Goal: Task Accomplishment & Management: Manage account settings

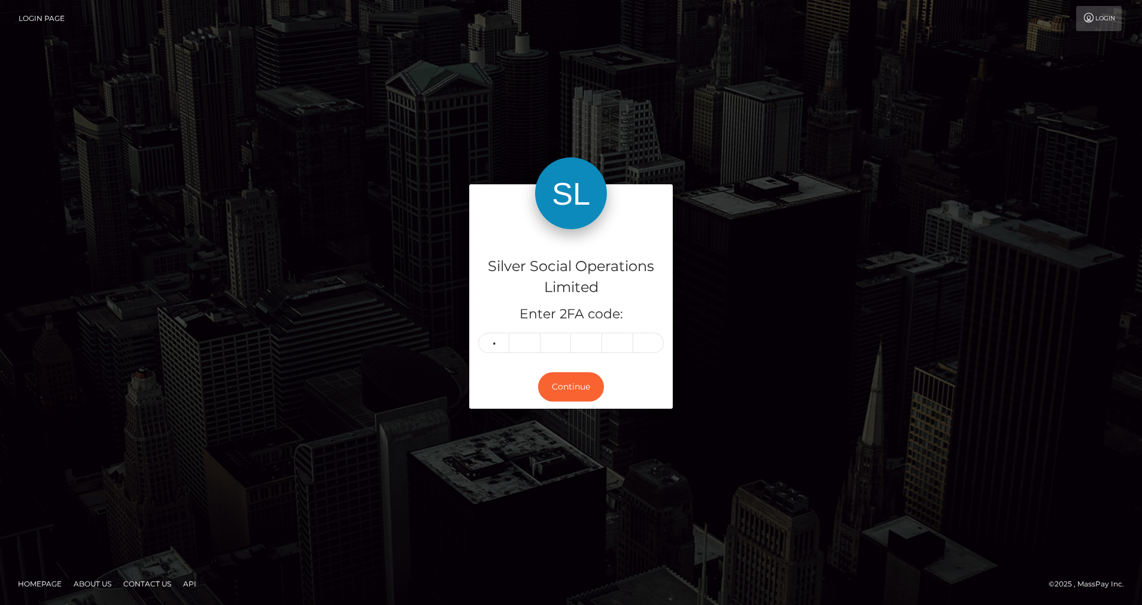
type input "9"
type input "6"
type input "0"
type input "7"
type input "0"
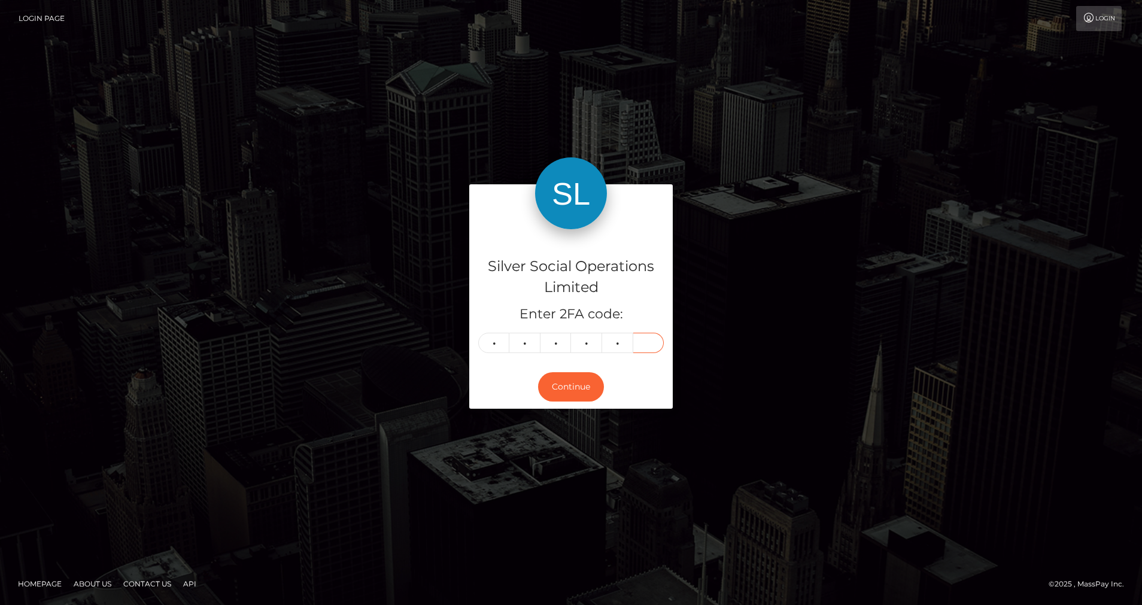
type input "8"
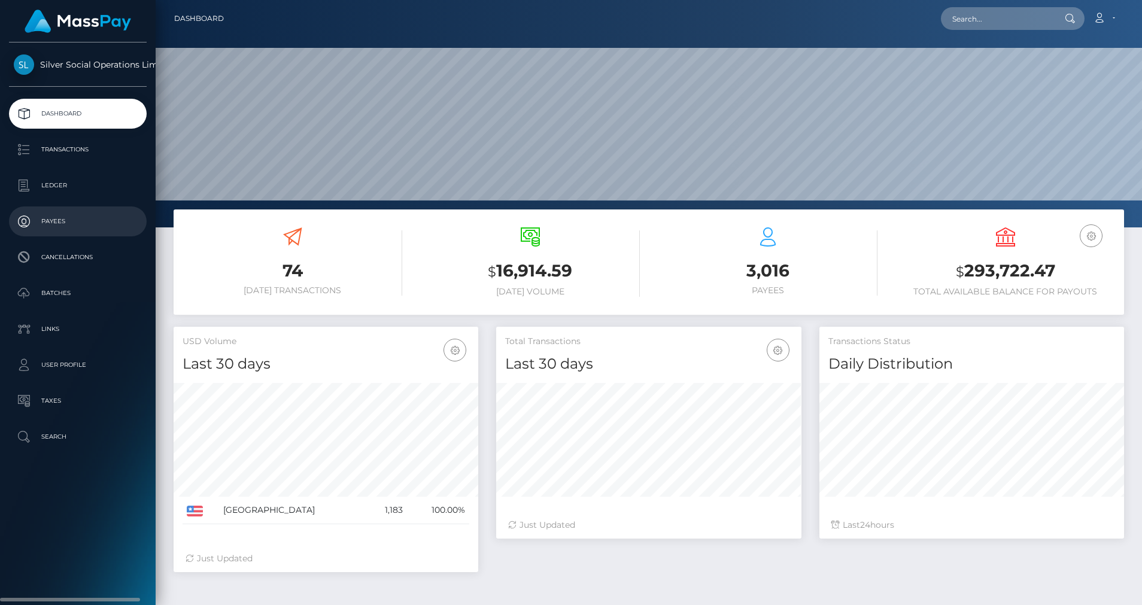
scroll to position [213, 305]
click at [37, 189] on p "Ledger" at bounding box center [78, 186] width 128 height 18
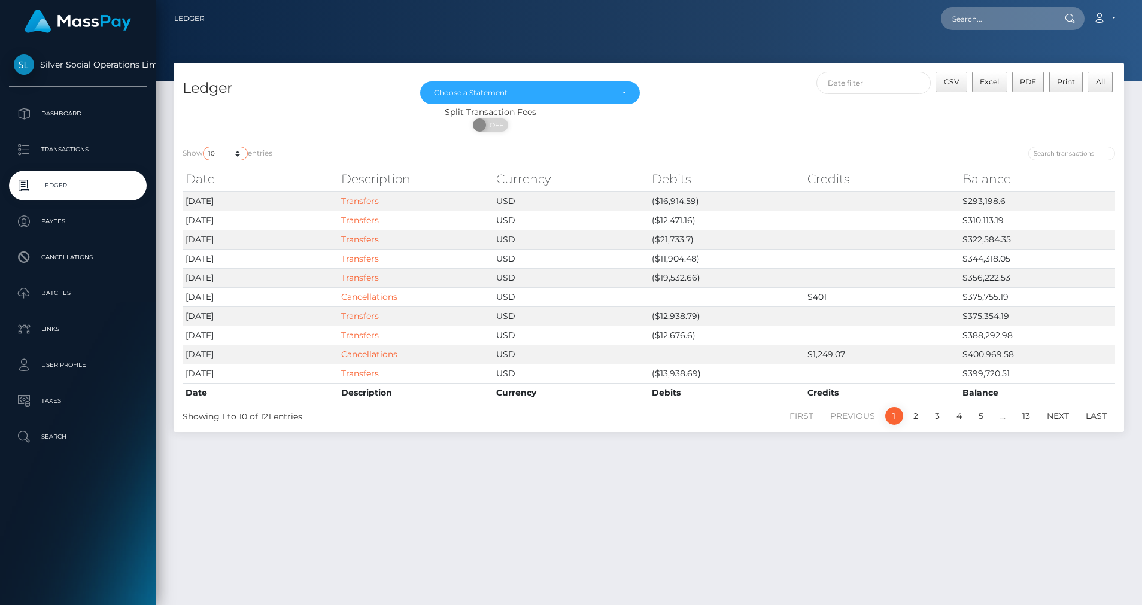
click at [238, 154] on select "10 25 50 100 250" at bounding box center [225, 154] width 45 height 14
select select "50"
click at [204, 147] on select "10 25 50 100 250" at bounding box center [225, 154] width 45 height 14
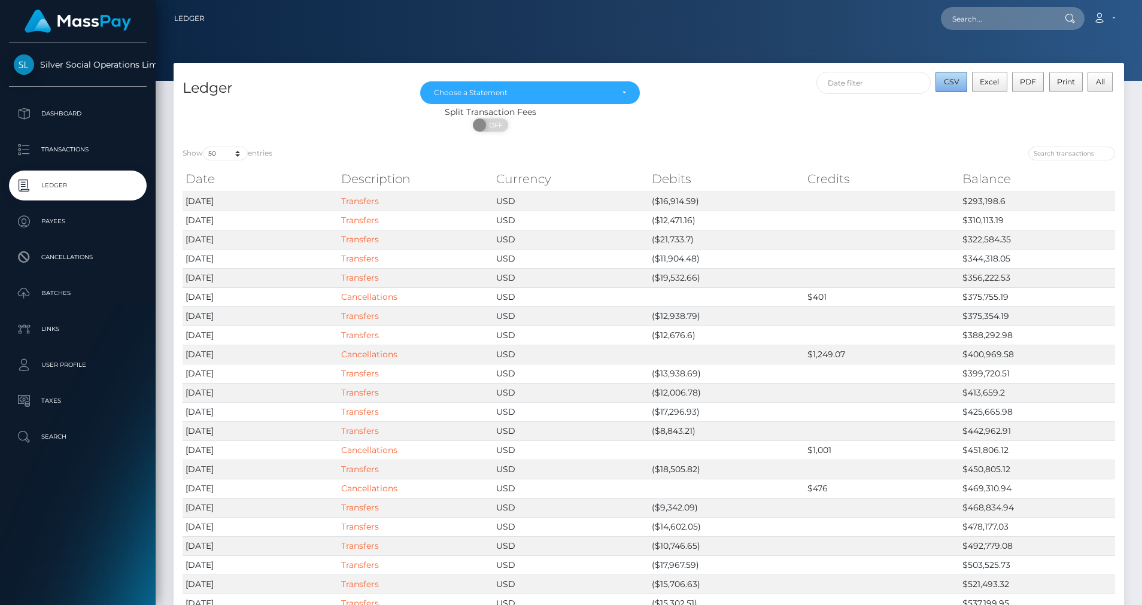
click at [944, 83] on button "CSV" at bounding box center [952, 82] width 32 height 20
click at [559, 90] on div "Choose a Statement" at bounding box center [523, 93] width 178 height 10
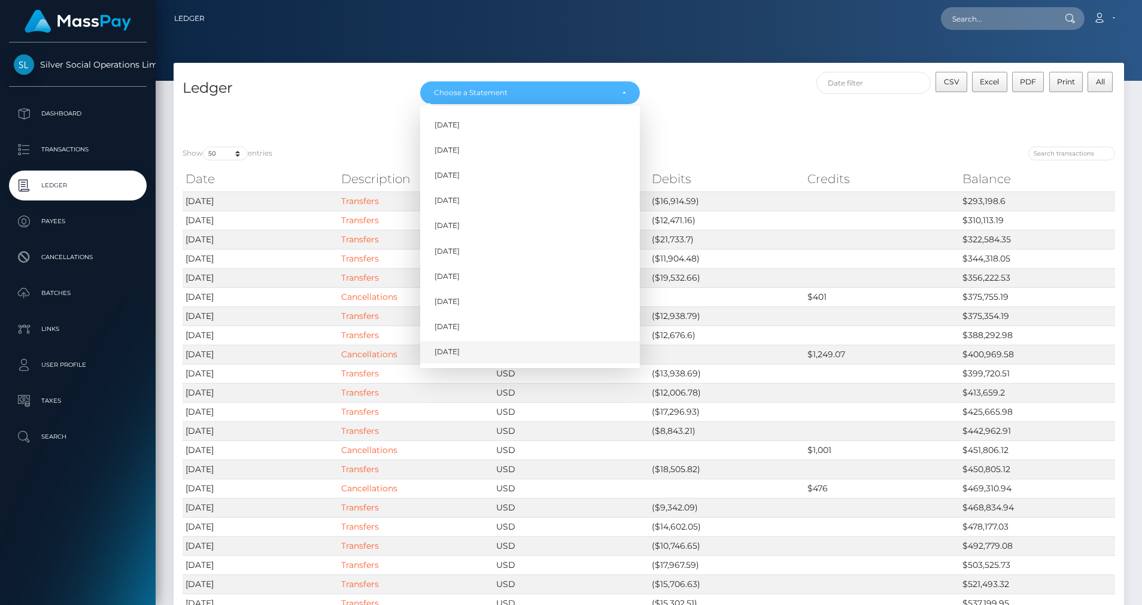
click at [437, 348] on span "Oct 2025" at bounding box center [447, 352] width 25 height 11
select select "Oct 2025"
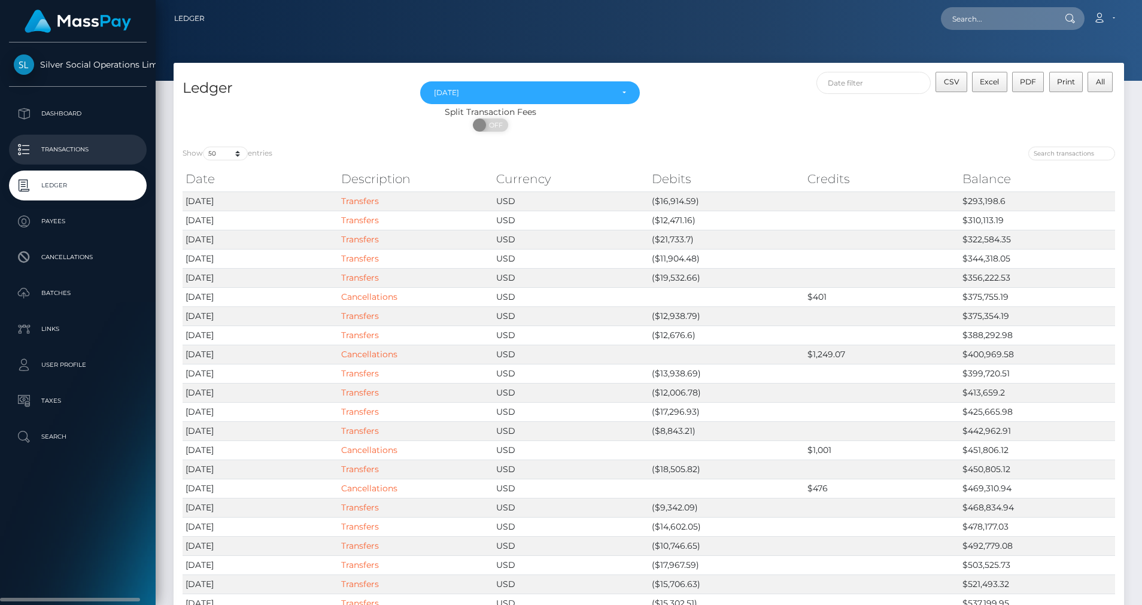
click at [78, 150] on p "Transactions" at bounding box center [78, 150] width 128 height 18
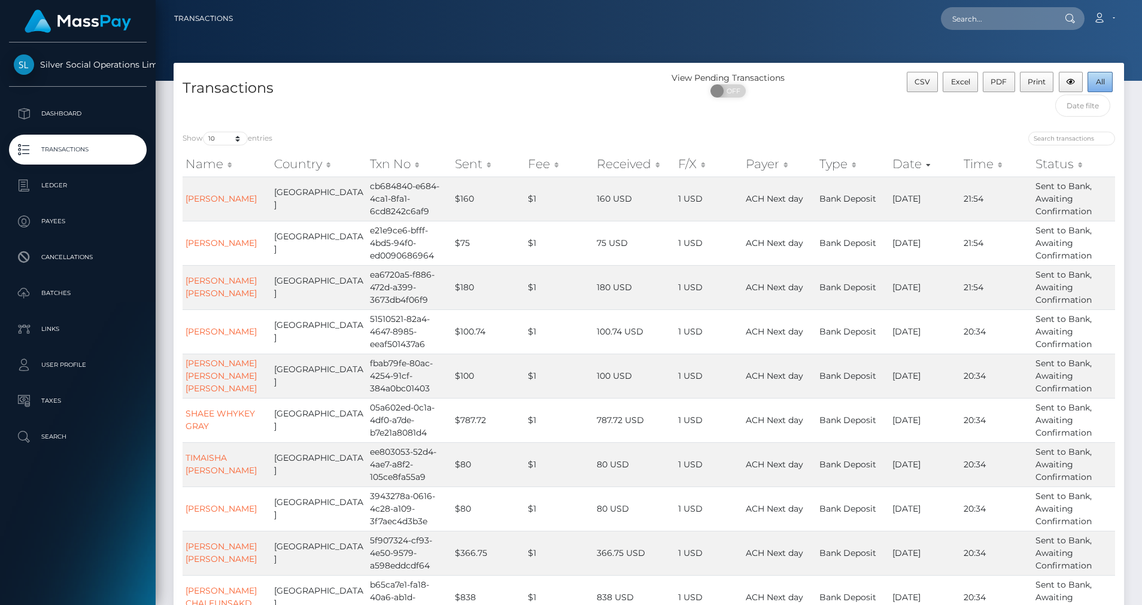
click at [1104, 89] on button "All" at bounding box center [1100, 82] width 25 height 20
